Goal: Task Accomplishment & Management: Complete application form

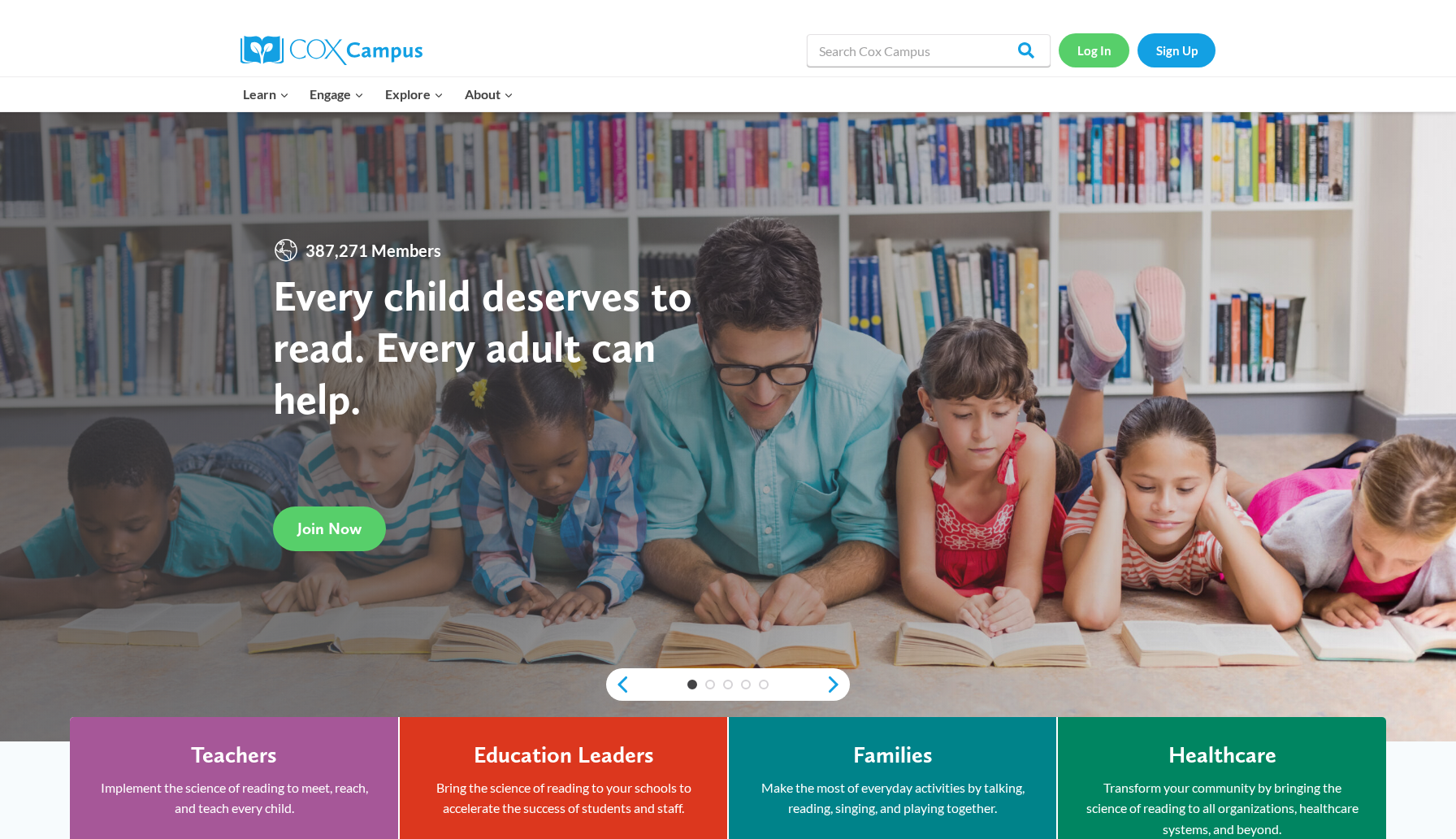
click at [1099, 50] on link "Log In" at bounding box center [1094, 50] width 71 height 34
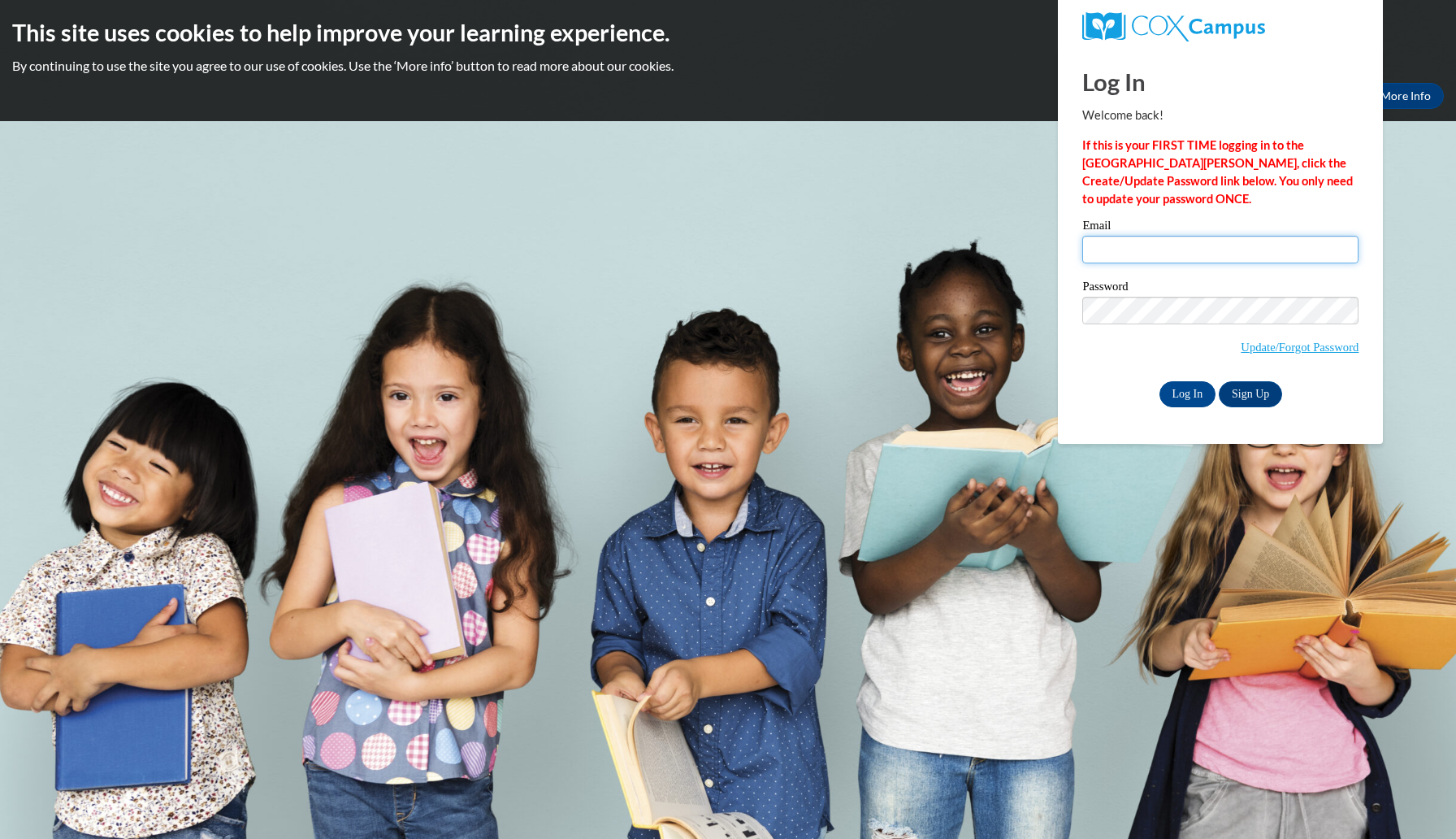
click at [1143, 247] on input "Email" at bounding box center [1220, 249] width 277 height 28
click at [1162, 238] on input "Email" at bounding box center [1220, 249] width 277 height 28
type input "[EMAIL_ADDRESS][DOMAIN_NAME]"
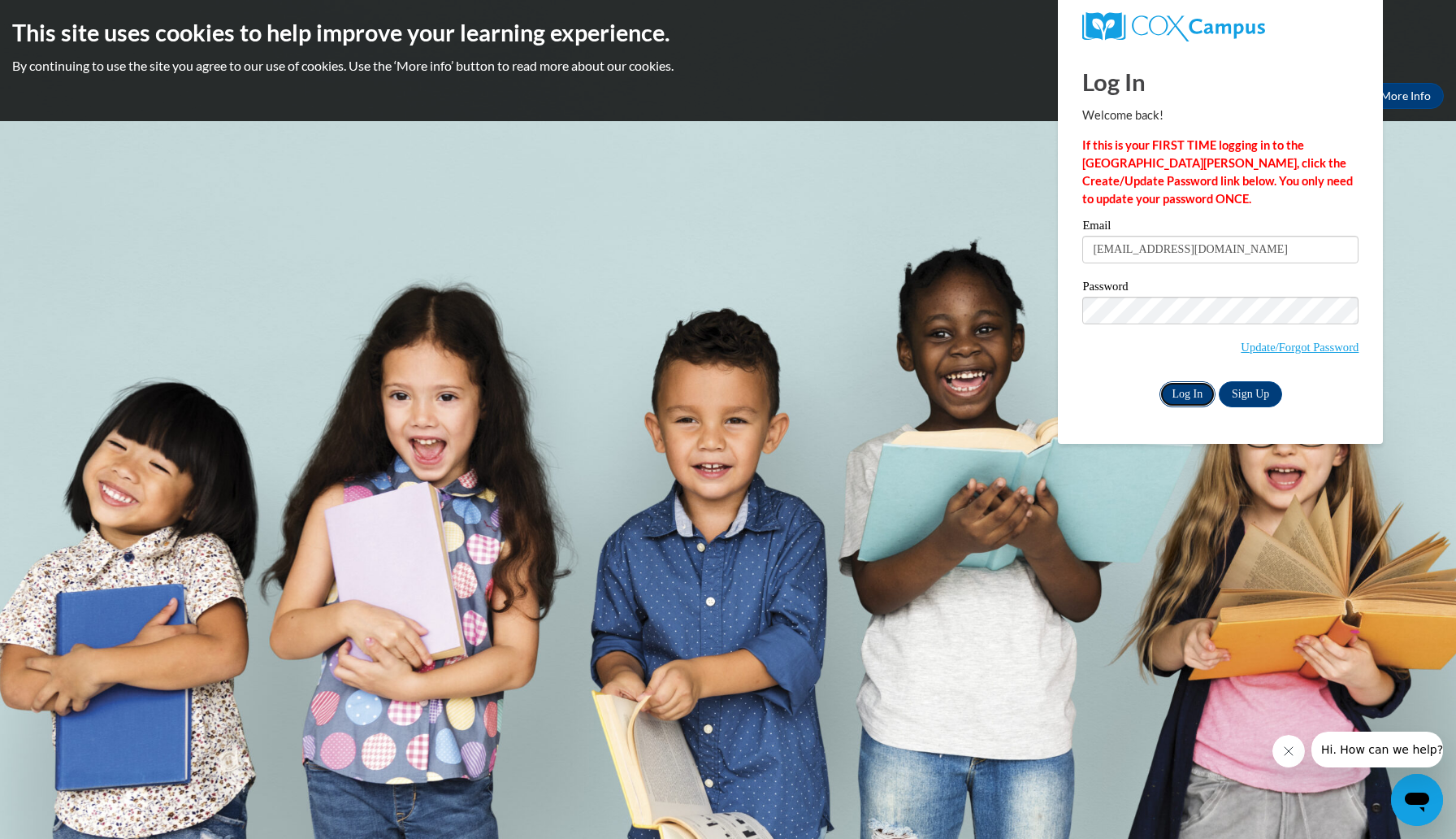
click at [1183, 405] on input "Log In" at bounding box center [1188, 394] width 57 height 26
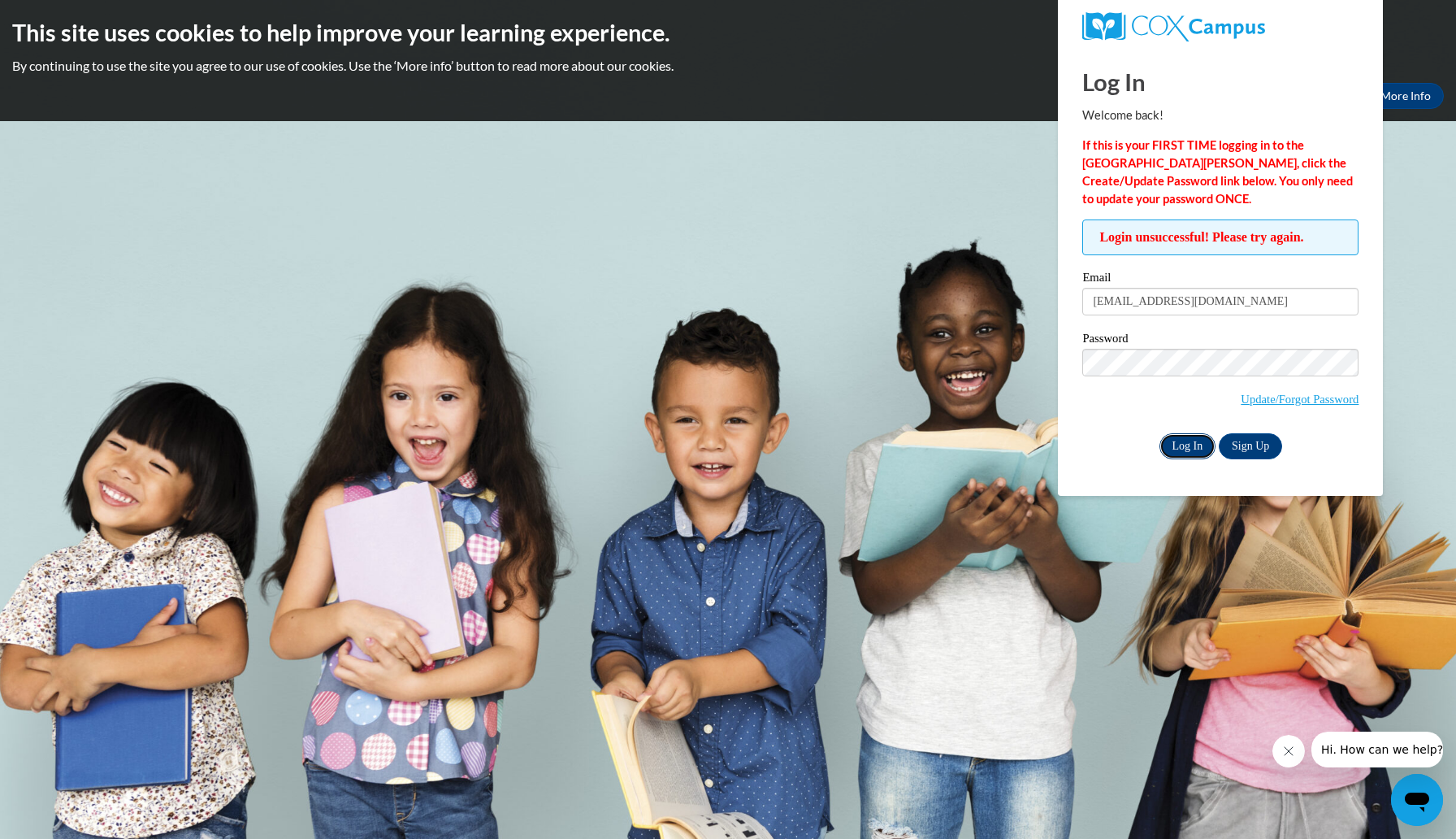
click at [1181, 440] on input "Log In" at bounding box center [1188, 447] width 57 height 26
click at [1400, 303] on body "This site uses cookies to help improve your learning experience. By continuing …" at bounding box center [728, 420] width 1456 height 839
click at [1247, 396] on link "Update/Forgot Password" at bounding box center [1300, 399] width 118 height 13
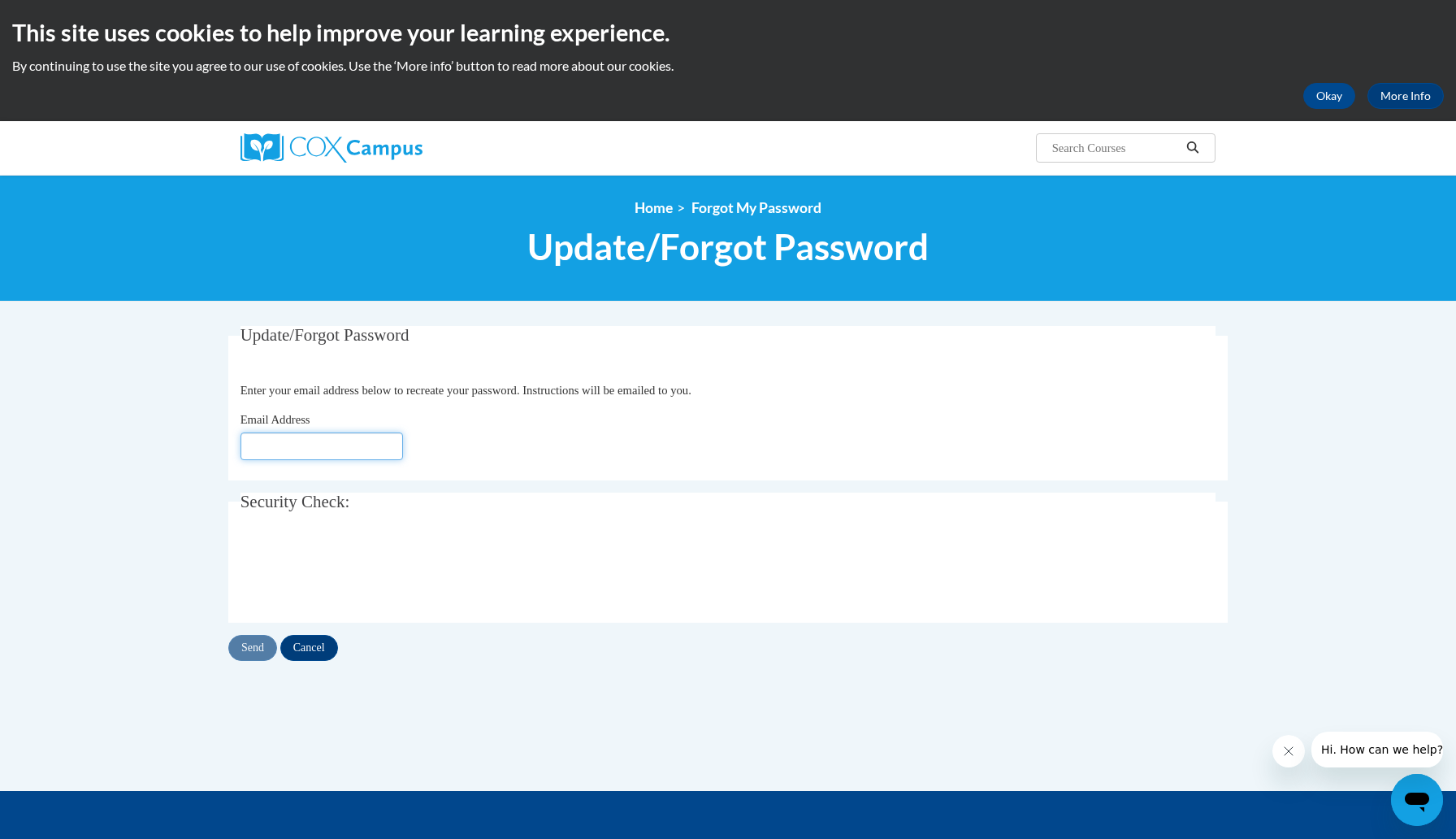
click at [375, 448] on input "Email Address" at bounding box center [321, 447] width 163 height 28
type input "[EMAIL_ADDRESS][DOMAIN_NAME]"
click at [256, 651] on input "Send" at bounding box center [252, 647] width 49 height 26
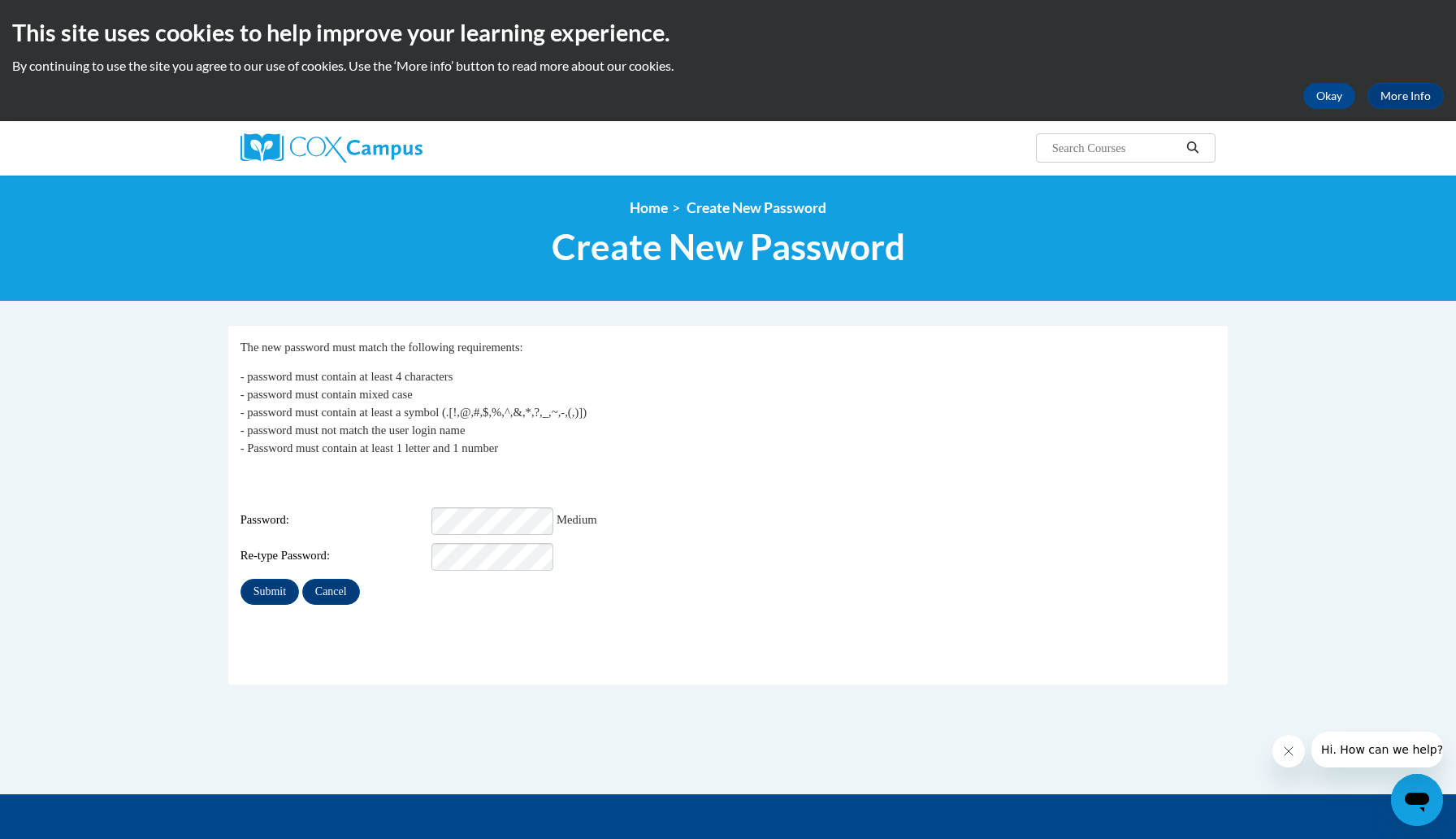
click at [707, 507] on div "Password: Medium" at bounding box center [728, 521] width 977 height 28
click at [671, 551] on div "Re-type Password:" at bounding box center [728, 557] width 977 height 28
click at [245, 583] on input "Submit" at bounding box center [269, 591] width 59 height 26
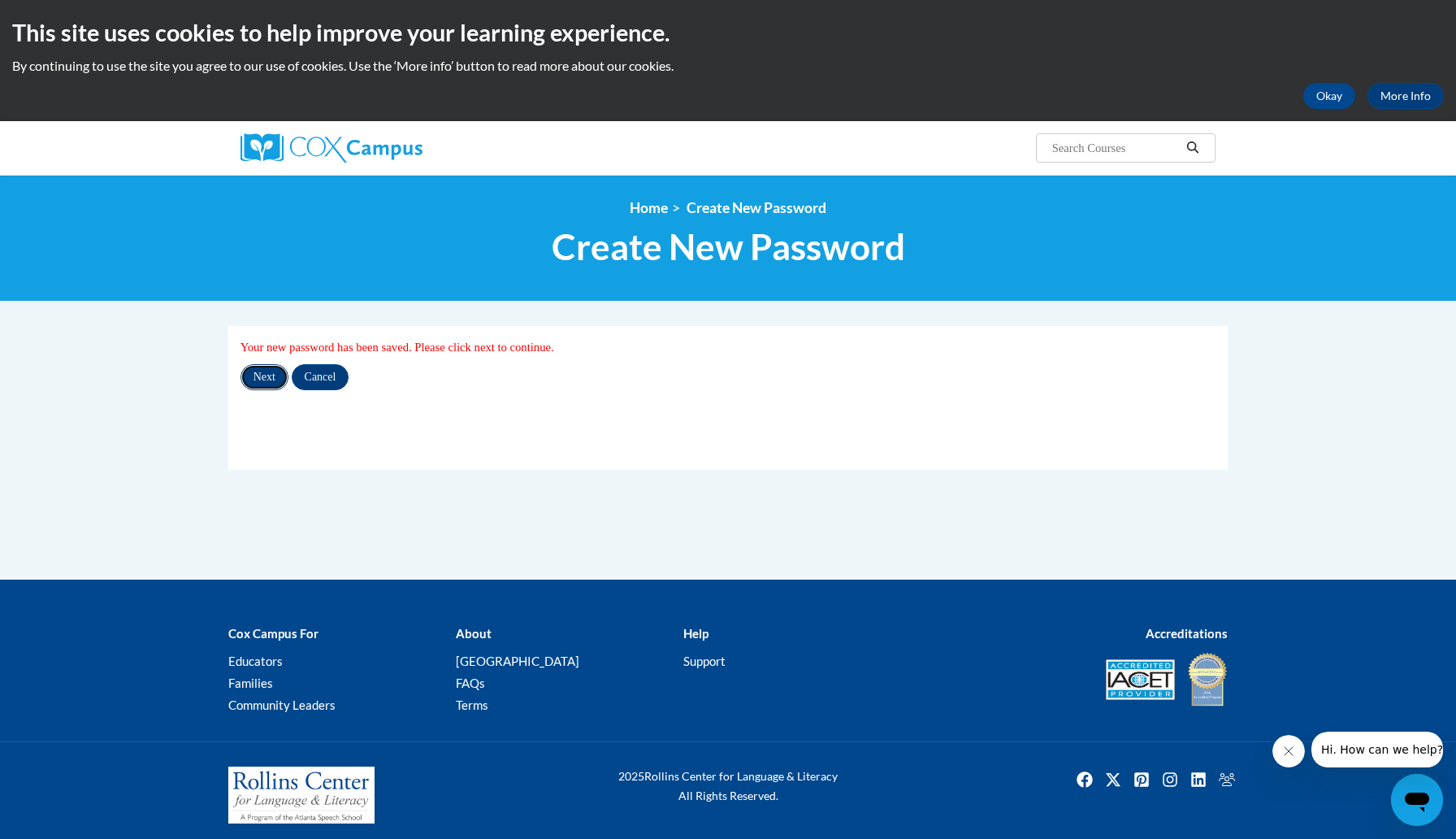
click at [259, 384] on input "Next" at bounding box center [264, 377] width 48 height 26
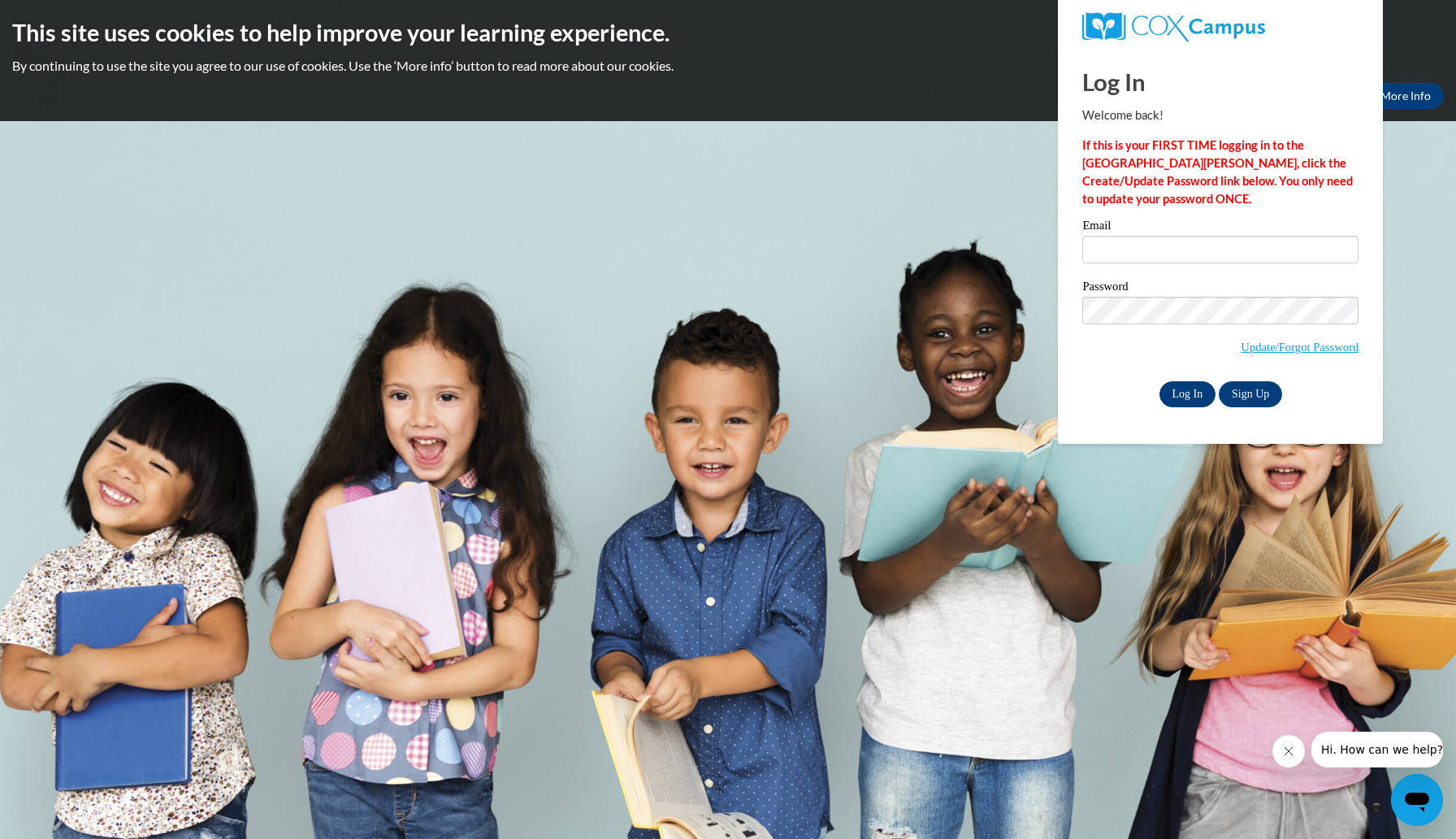
type input "domanie.saintcyr@gmail.com"
click at [1194, 391] on input "Log In" at bounding box center [1188, 394] width 57 height 26
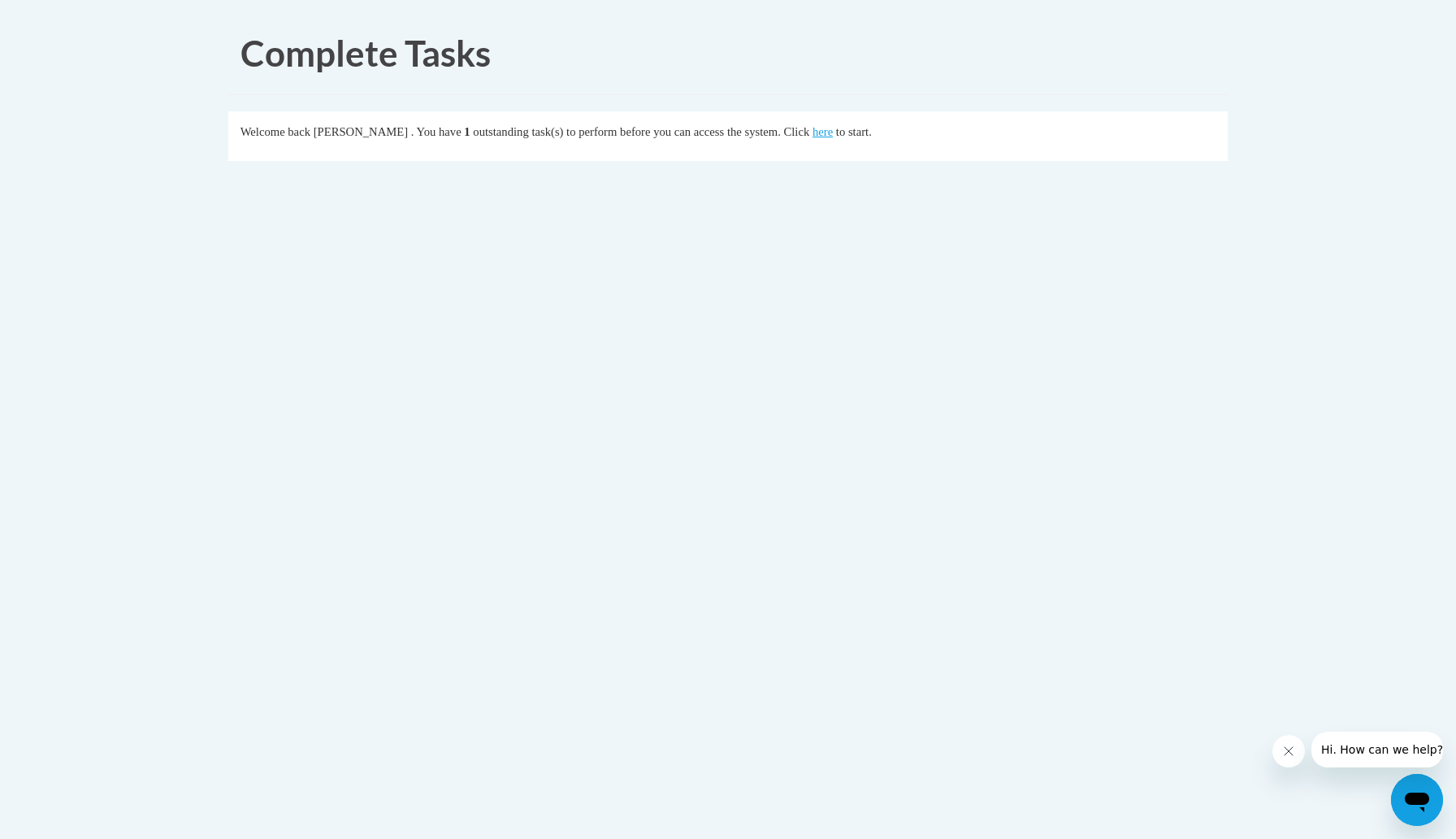
click at [871, 139] on div "Welcome back Domanie Arthur . You have 1 outstanding task(s) to perform before …" at bounding box center [728, 131] width 977 height 18
click at [833, 132] on link "here" at bounding box center [823, 132] width 21 height 13
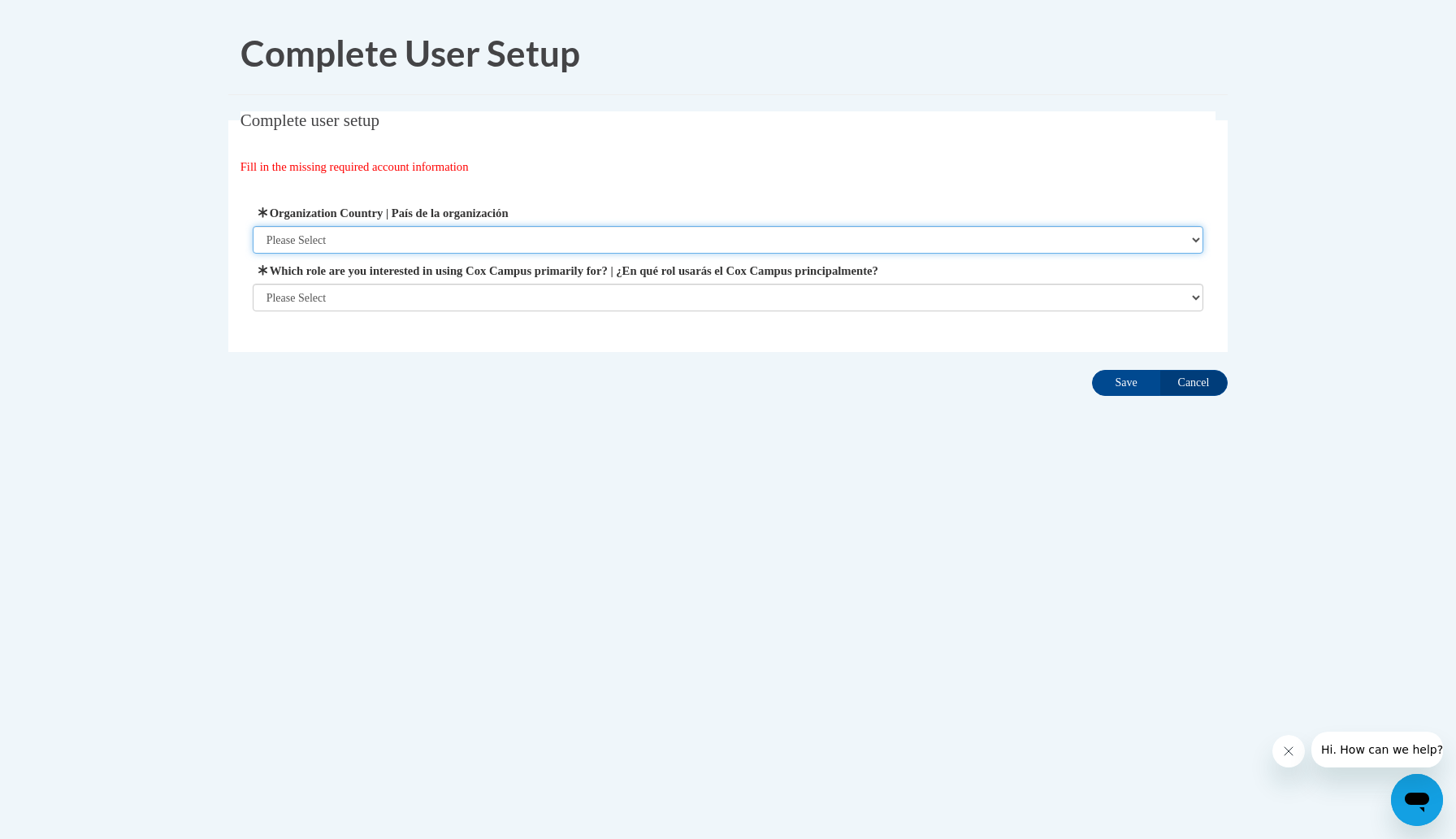
click at [414, 234] on select "Please Select [GEOGRAPHIC_DATA] | [GEOGRAPHIC_DATA] Outside of [GEOGRAPHIC_DATA…" at bounding box center [728, 240] width 951 height 28
select select "ad49bcad-a171-4b2e-b99c-48b446064914"
click at [252, 226] on select "Please Select [GEOGRAPHIC_DATA] | [GEOGRAPHIC_DATA] Outside of [GEOGRAPHIC_DATA…" at bounding box center [728, 240] width 951 height 28
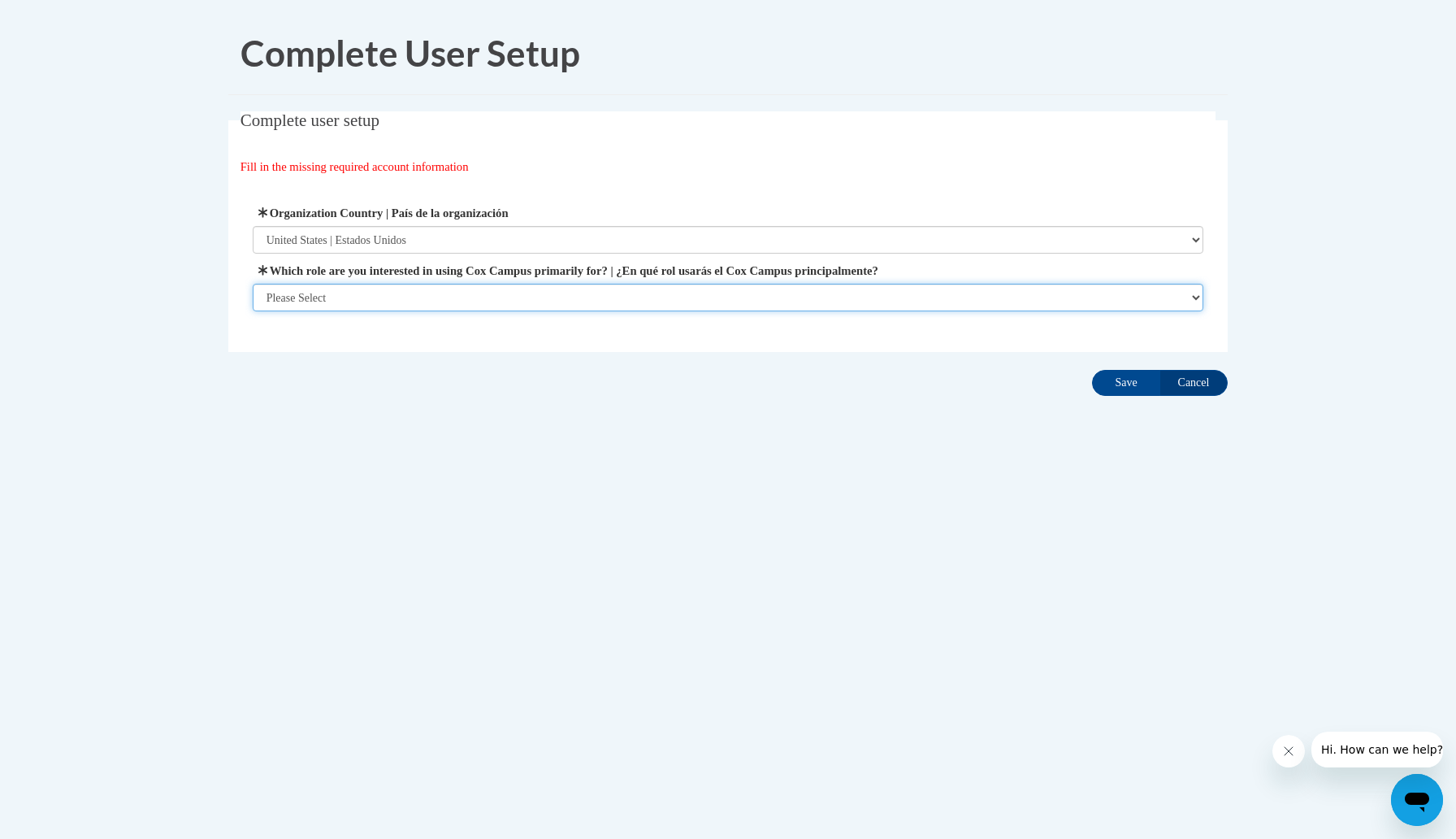
click at [416, 305] on select "Please Select College/University | Colegio/Universidad Community/Nonprofit Part…" at bounding box center [728, 298] width 951 height 28
select select "fbf2d438-af2f-41f8-98f1-81c410e29de3"
click at [252, 311] on select "Please Select College/University | Colegio/Universidad Community/Nonprofit Part…" at bounding box center [728, 298] width 951 height 28
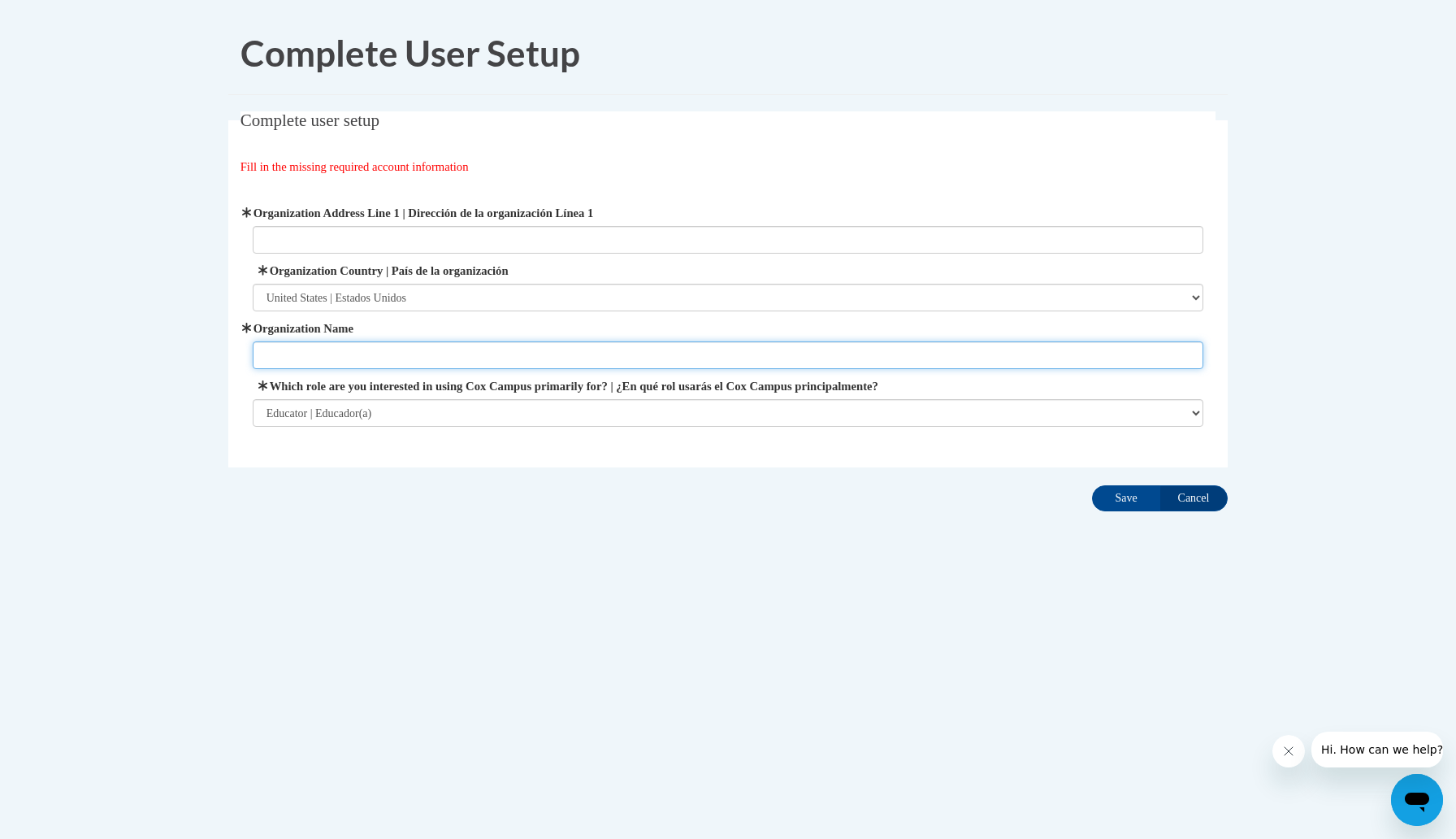
click at [635, 342] on input "Organization Name" at bounding box center [728, 355] width 951 height 28
type input "Kids In Motion Academy"
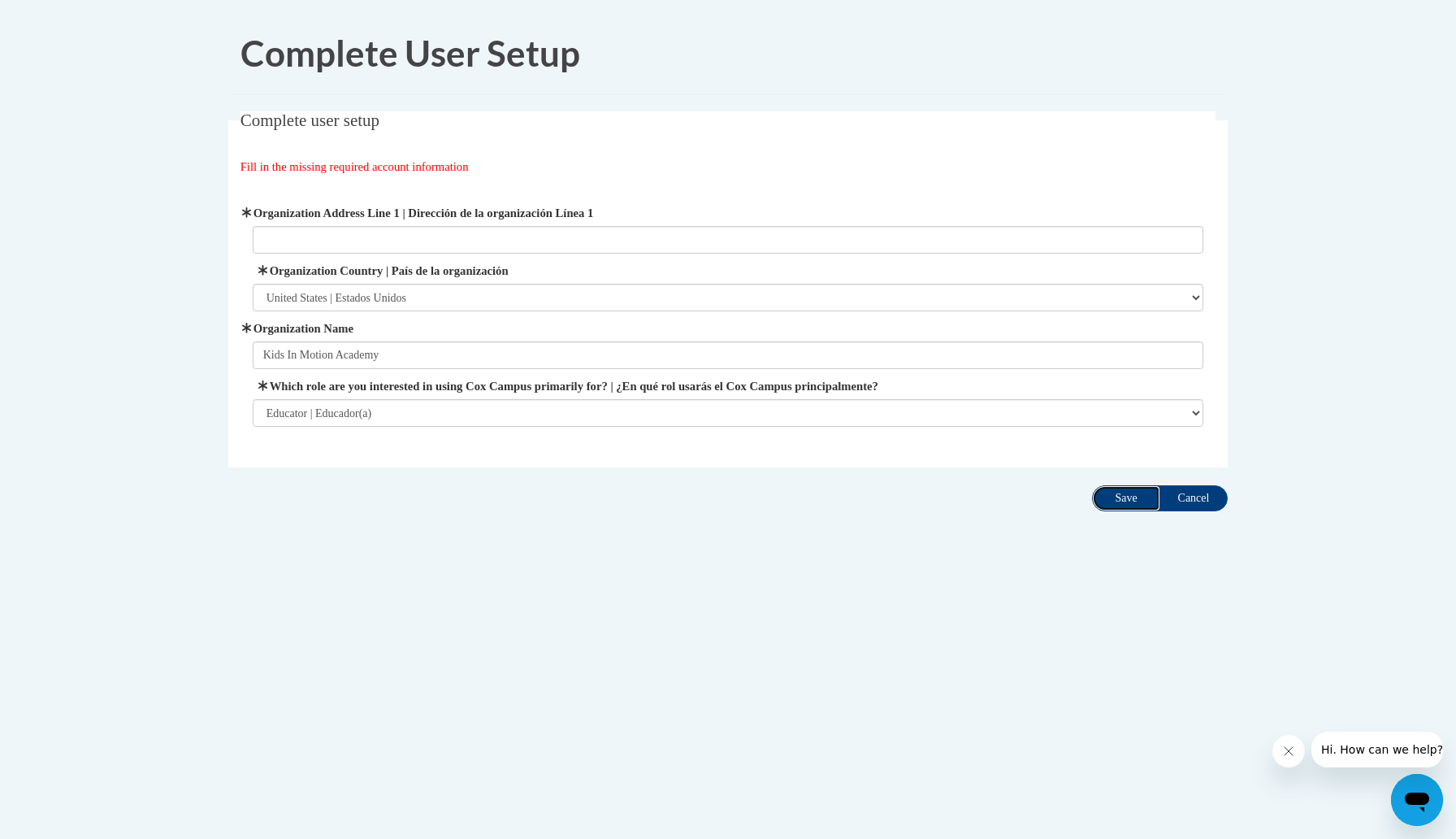
click at [1132, 492] on input "Save" at bounding box center [1126, 498] width 68 height 26
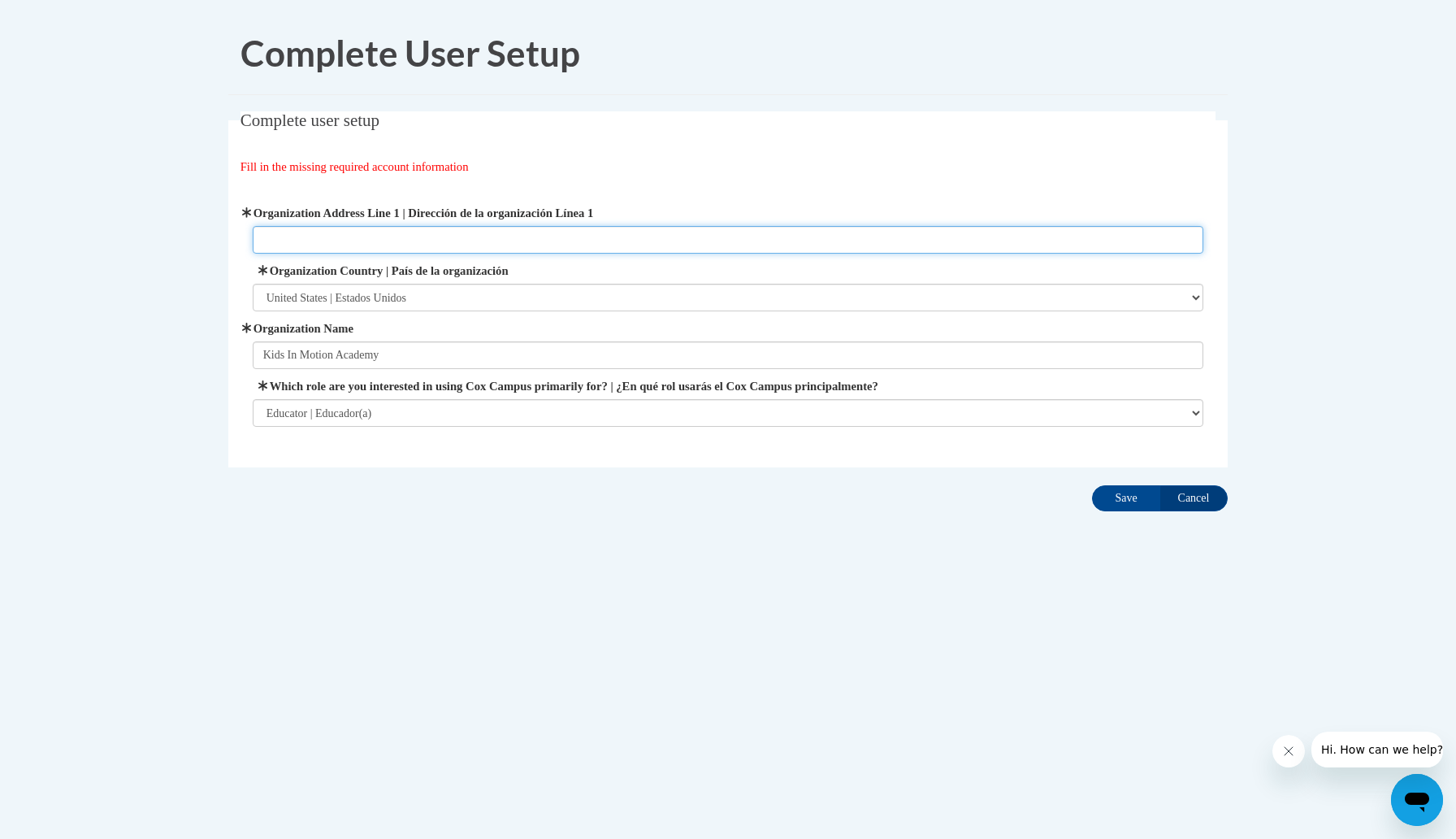
click at [559, 238] on input "Organization Address Line 1 | Dirección de la organización Línea 1" at bounding box center [728, 240] width 951 height 28
type input "2215 [PERSON_NAME]"
